Goal: Task Accomplishment & Management: Manage account settings

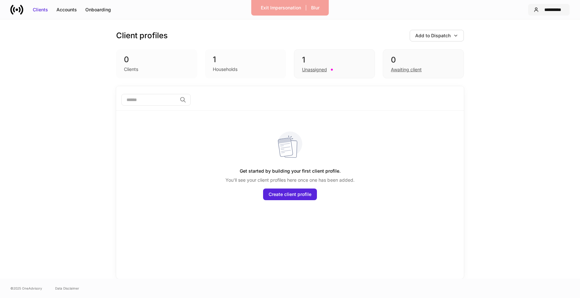
click at [552, 7] on div "**********" at bounding box center [552, 9] width 23 height 6
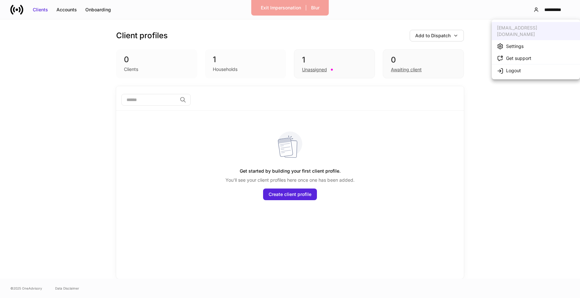
click at [528, 42] on li "Settings" at bounding box center [536, 46] width 88 height 12
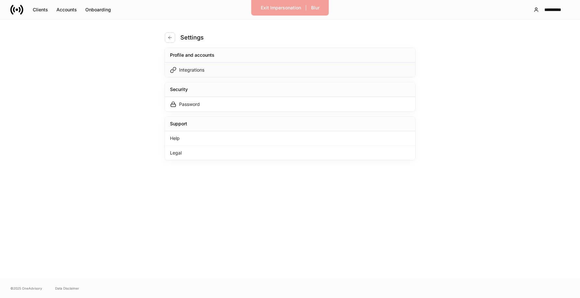
click at [282, 66] on div "Integrations" at bounding box center [290, 70] width 250 height 15
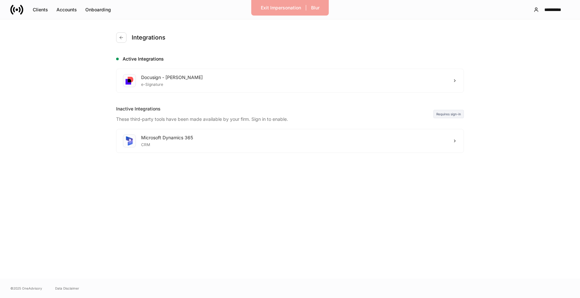
click at [127, 41] on div "Integrations" at bounding box center [143, 37] width 54 height 10
click at [123, 41] on button "button" at bounding box center [121, 37] width 10 height 10
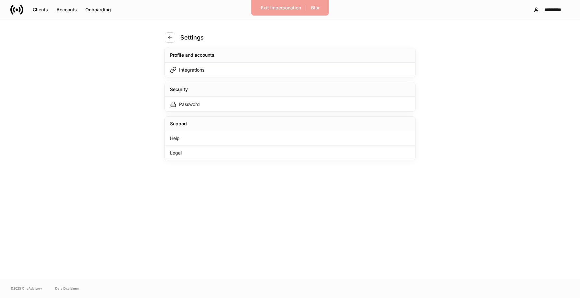
click at [281, 2] on div "Exit Impersonation | Blur" at bounding box center [290, 8] width 78 height 16
click at [280, 5] on div "Exit Impersonation" at bounding box center [281, 8] width 40 height 6
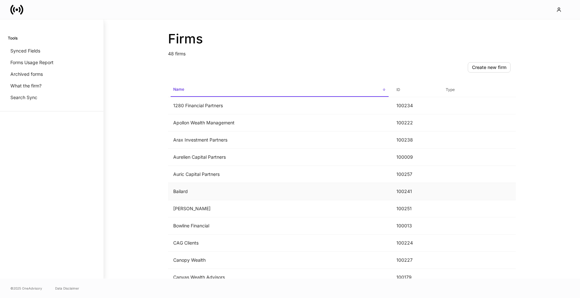
click at [214, 196] on td "Bailard" at bounding box center [279, 191] width 223 height 17
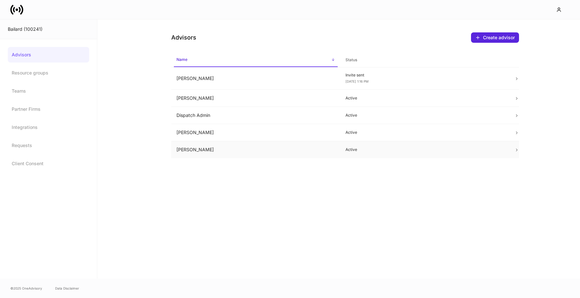
click at [217, 149] on td "[PERSON_NAME]" at bounding box center [255, 149] width 169 height 17
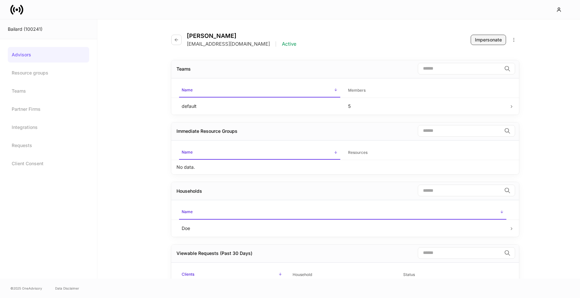
click at [485, 44] on button "Impersonate" at bounding box center [488, 40] width 35 height 10
